Goal: Transaction & Acquisition: Purchase product/service

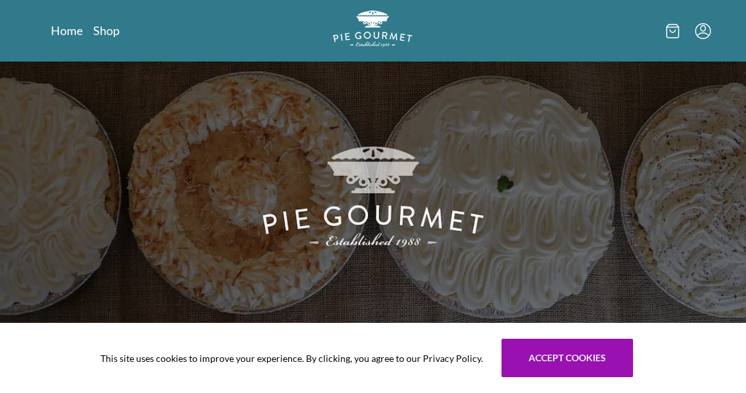
click at [681, 335] on div "This site uses cookies to improve your experience. By clicking, you agree to ou…" at bounding box center [373, 358] width 746 height 70
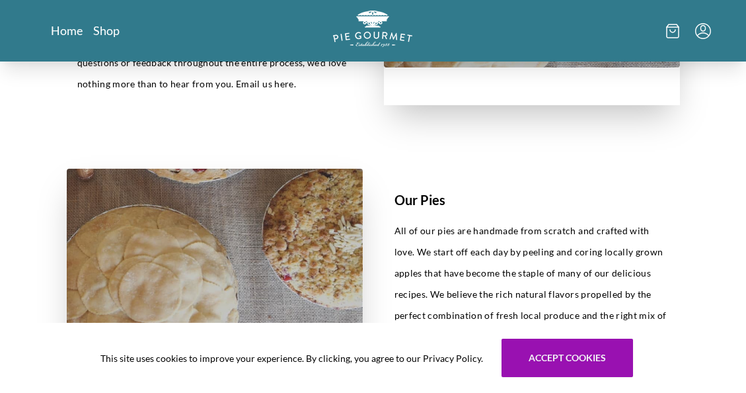
scroll to position [462, 0]
click at [687, 305] on section "Our Pies All of our pies are handmade from scratch and crafted with love. We st…" at bounding box center [373, 283] width 677 height 295
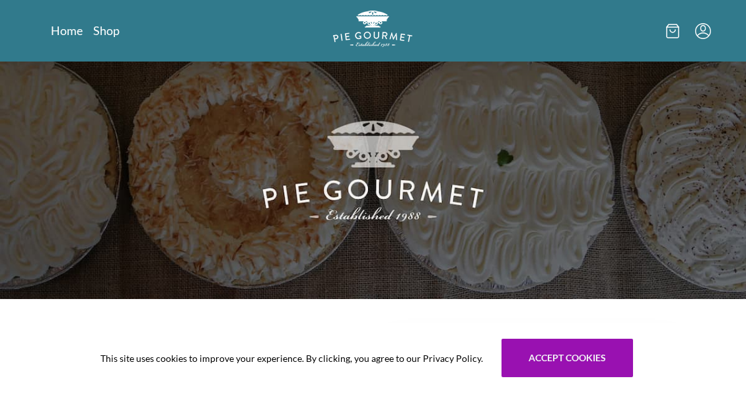
scroll to position [25, 0]
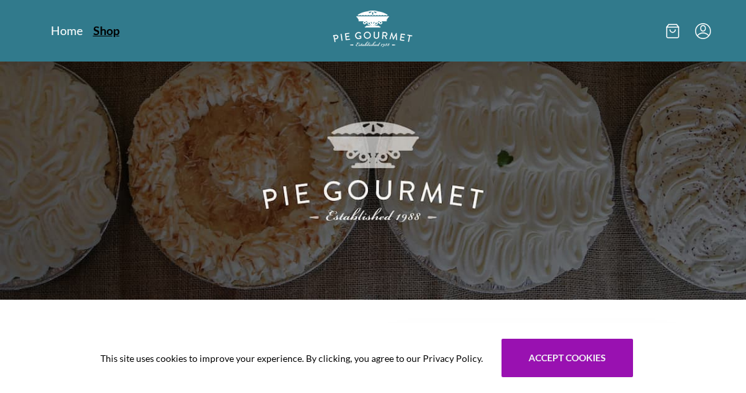
click at [102, 32] on link "Shop" at bounding box center [106, 30] width 26 height 16
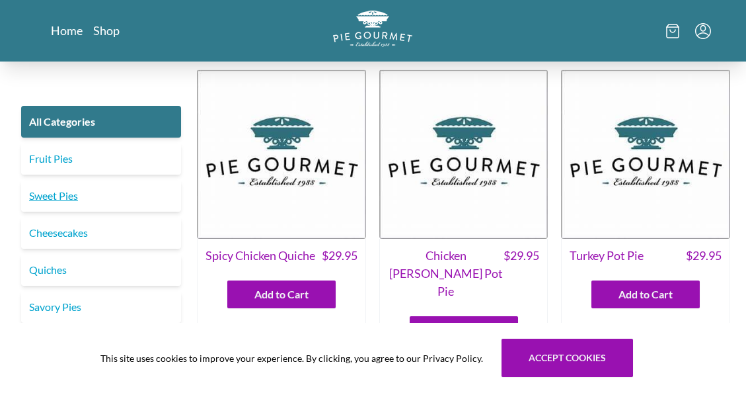
click at [54, 196] on link "Sweet Pies" at bounding box center [101, 196] width 160 height 32
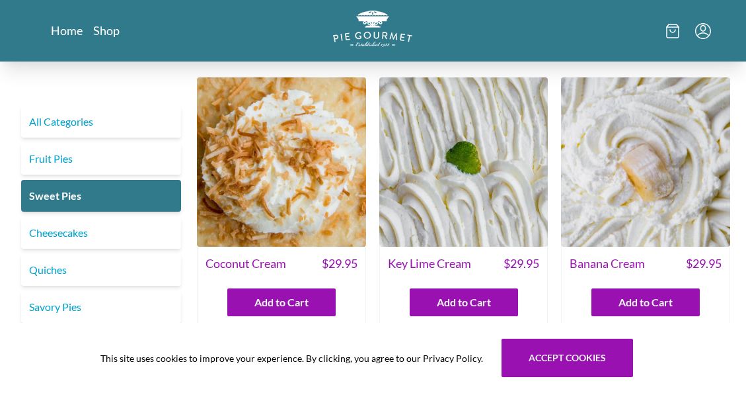
click at [695, 332] on div "This site uses cookies to improve your experience. By clicking, you agree to ou…" at bounding box center [373, 358] width 746 height 70
click at [701, 351] on div "This site uses cookies to improve your experience. By clicking, you agree to ou…" at bounding box center [373, 358] width 746 height 70
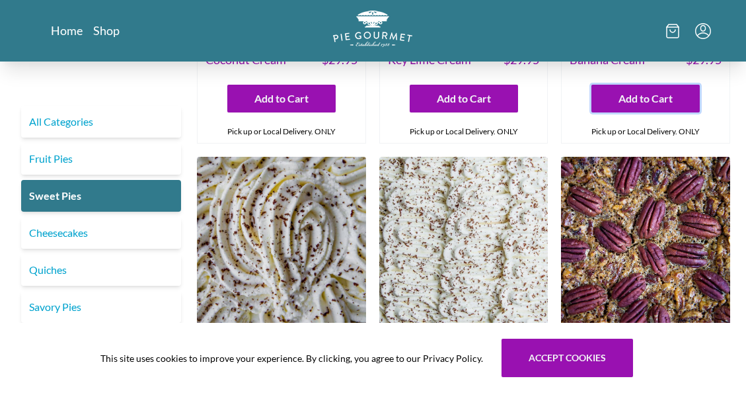
scroll to position [184, 0]
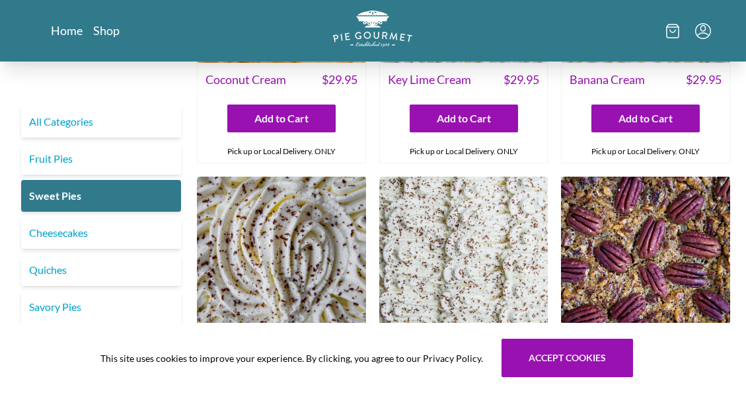
click at [693, 323] on div "This site uses cookies to improve your experience. By clicking, you agree to ou…" at bounding box center [373, 358] width 746 height 70
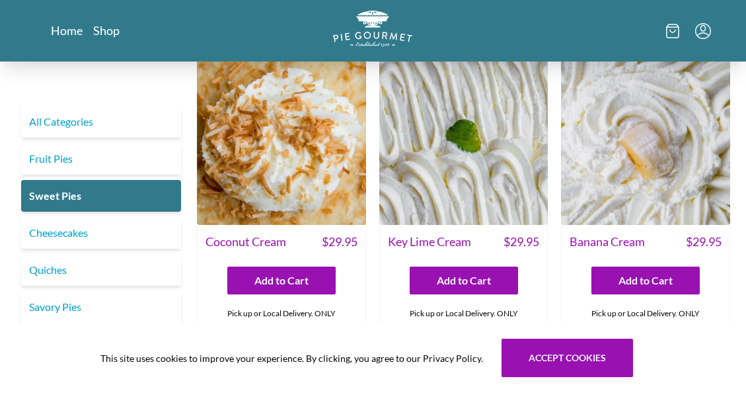
scroll to position [0, 0]
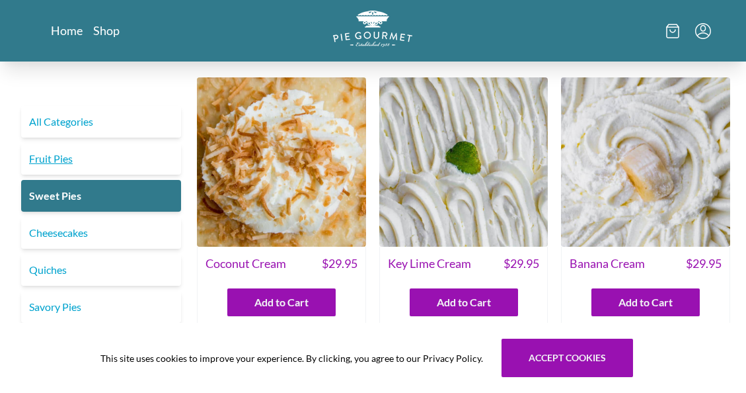
click at [61, 156] on link "Fruit Pies" at bounding box center [101, 159] width 160 height 32
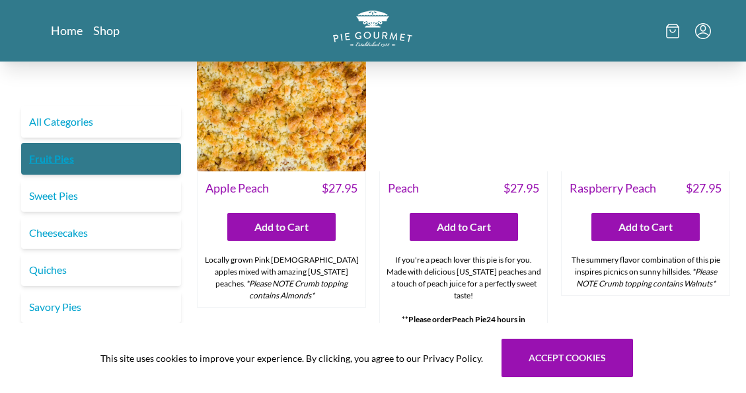
scroll to position [713, 0]
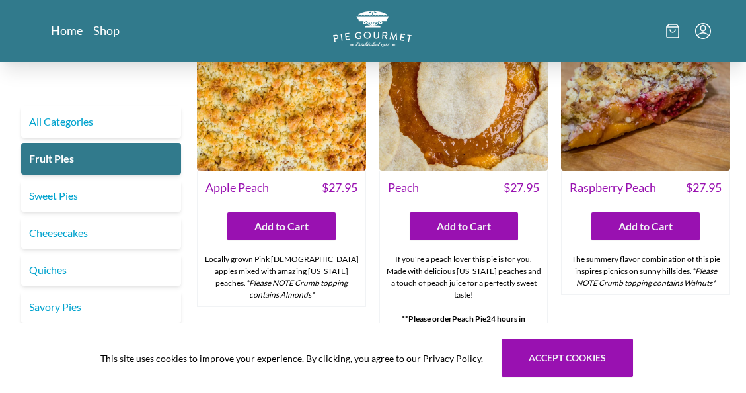
click at [670, 301] on div "Raspberry Peach $ 27.95 Add to Cart The summery flavor combination of this pie …" at bounding box center [645, 171] width 169 height 341
click at [682, 350] on div "This site uses cookies to improve your experience. By clicking, you agree to ou…" at bounding box center [373, 358] width 746 height 70
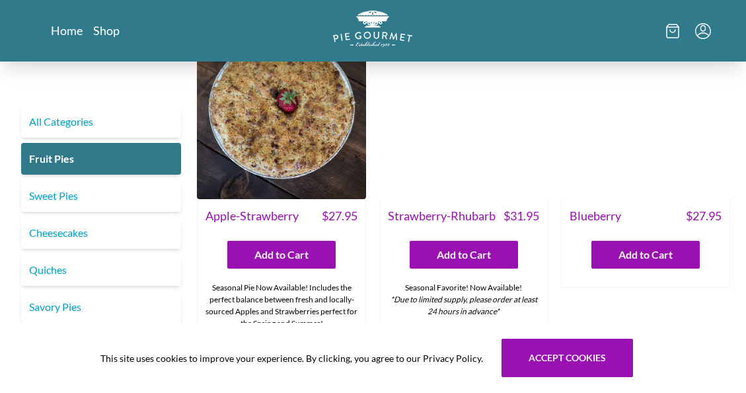
scroll to position [0, 0]
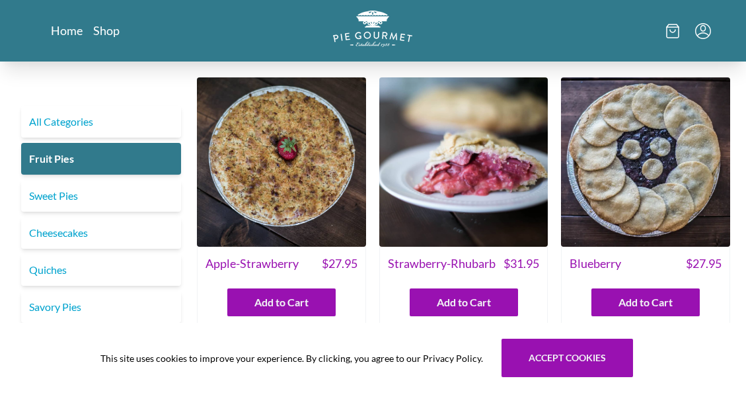
click at [695, 334] on div "This site uses cookies to improve your experience. By clicking, you agree to ou…" at bounding box center [373, 358] width 746 height 70
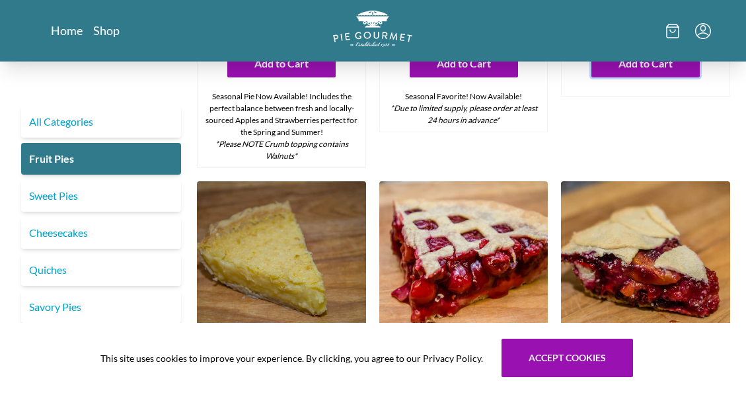
scroll to position [239, 0]
